Goal: Obtain resource: Obtain resource

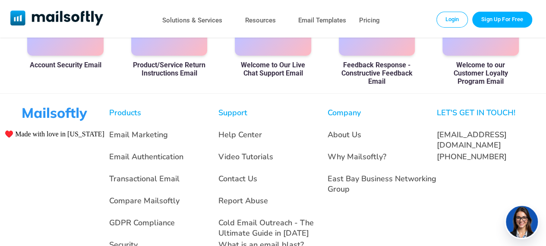
scroll to position [643, 0]
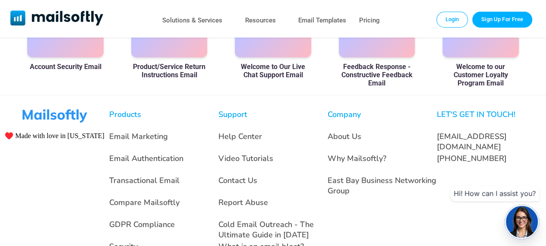
click at [167, 63] on h3 "Product/Service Return Instructions Email" at bounding box center [169, 71] width 76 height 16
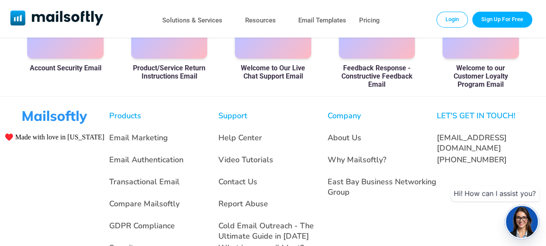
scroll to position [0, 0]
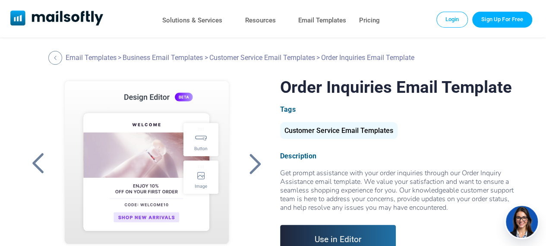
click at [384, 132] on div "Customer Service Email Templates" at bounding box center [338, 130] width 117 height 17
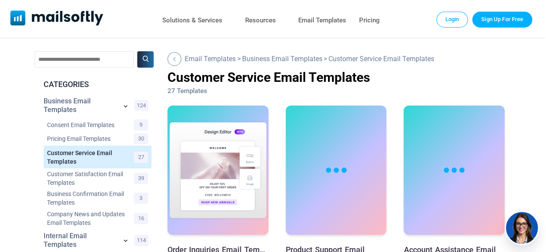
scroll to position [221, 0]
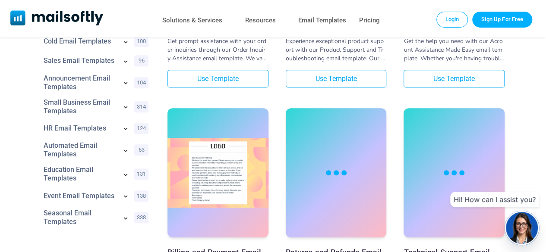
click at [232, 77] on link "Use Template" at bounding box center [217, 79] width 101 height 18
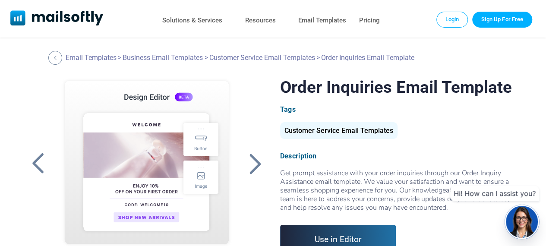
click at [245, 171] on div at bounding box center [255, 163] width 22 height 22
